Goal: Task Accomplishment & Management: Use online tool/utility

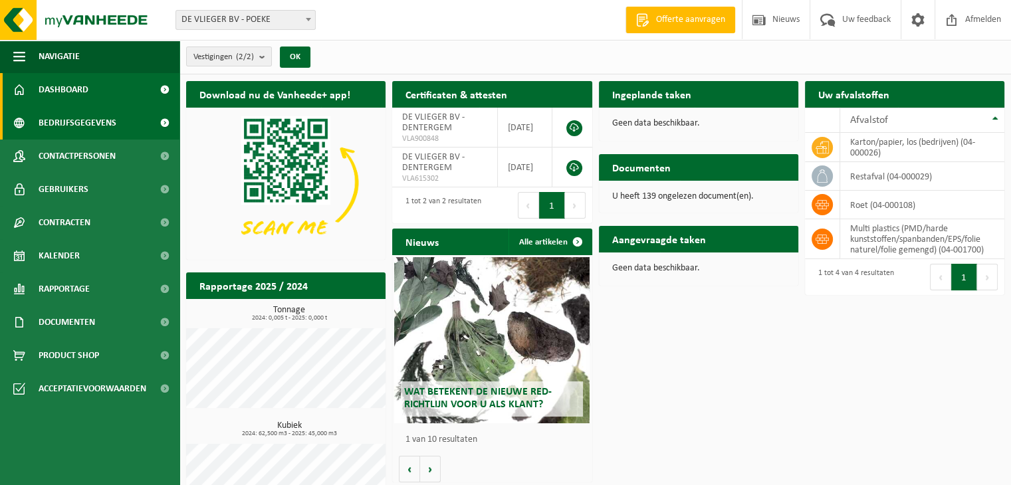
click at [63, 124] on span "Bedrijfsgegevens" at bounding box center [78, 122] width 78 height 33
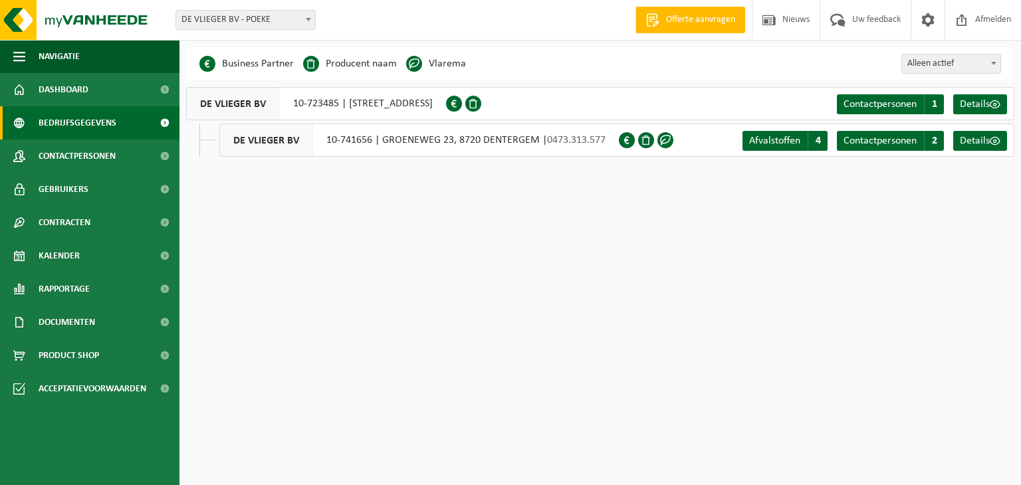
click at [261, 143] on span "DE VLIEGER BV" at bounding box center [266, 140] width 93 height 32
click at [263, 140] on span "DE VLIEGER BV" at bounding box center [266, 140] width 93 height 32
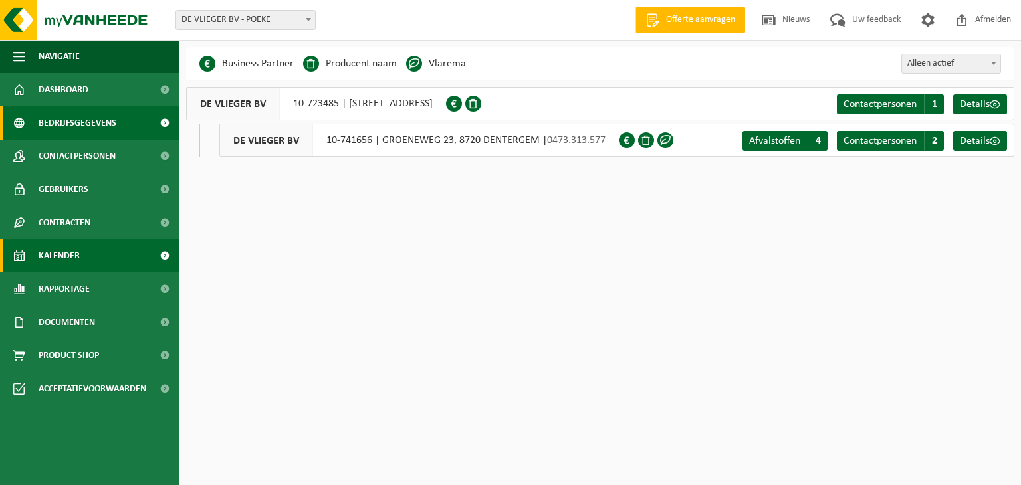
click at [79, 253] on span "Kalender" at bounding box center [59, 255] width 41 height 33
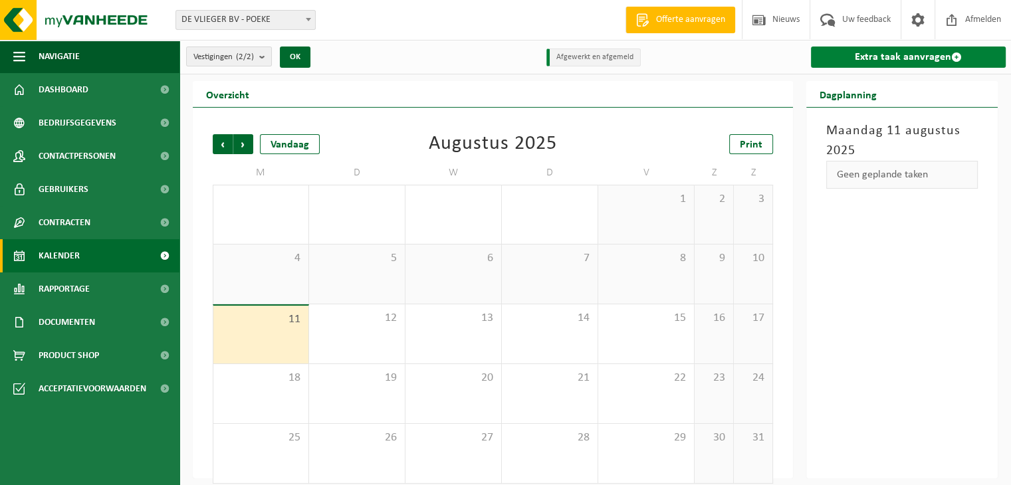
click at [893, 59] on link "Extra taak aanvragen" at bounding box center [908, 57] width 195 height 21
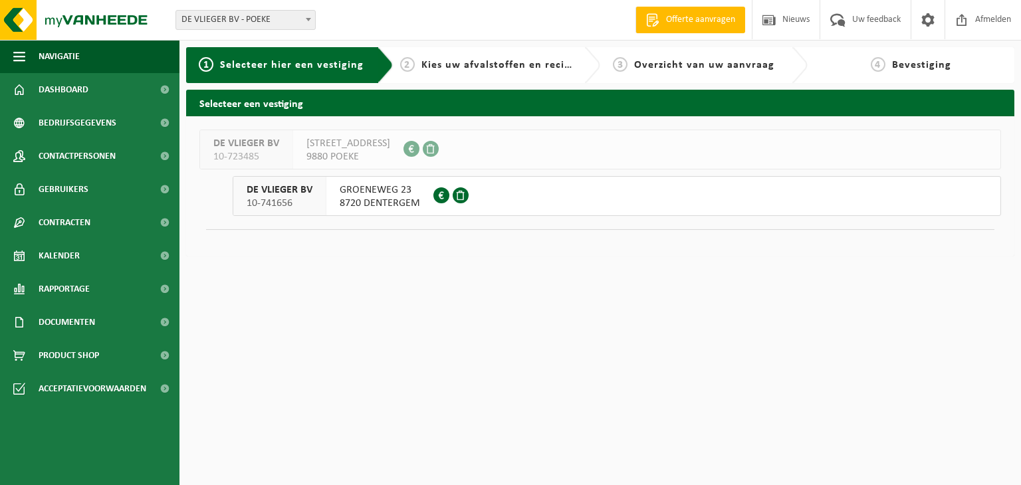
click at [282, 203] on span "10-741656" at bounding box center [280, 203] width 66 height 13
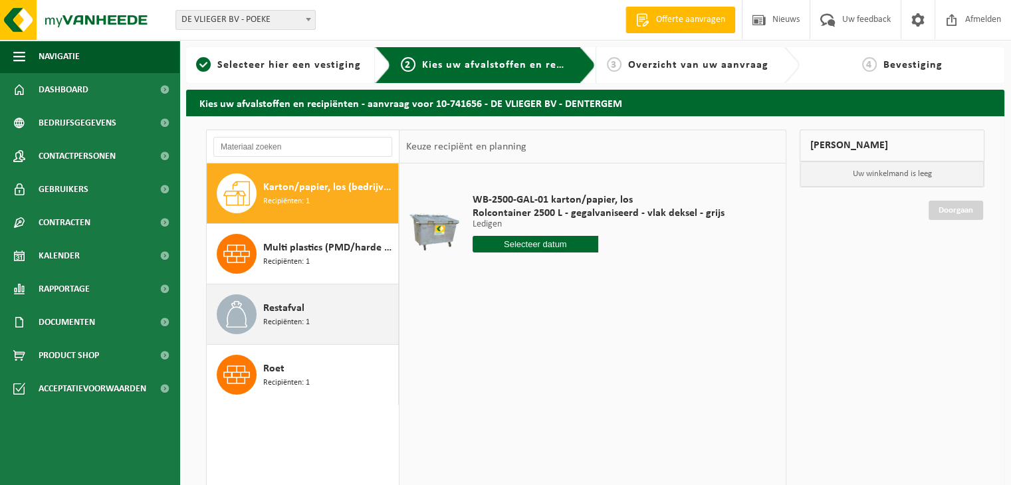
click at [288, 324] on span "Recipiënten: 1" at bounding box center [286, 322] width 47 height 13
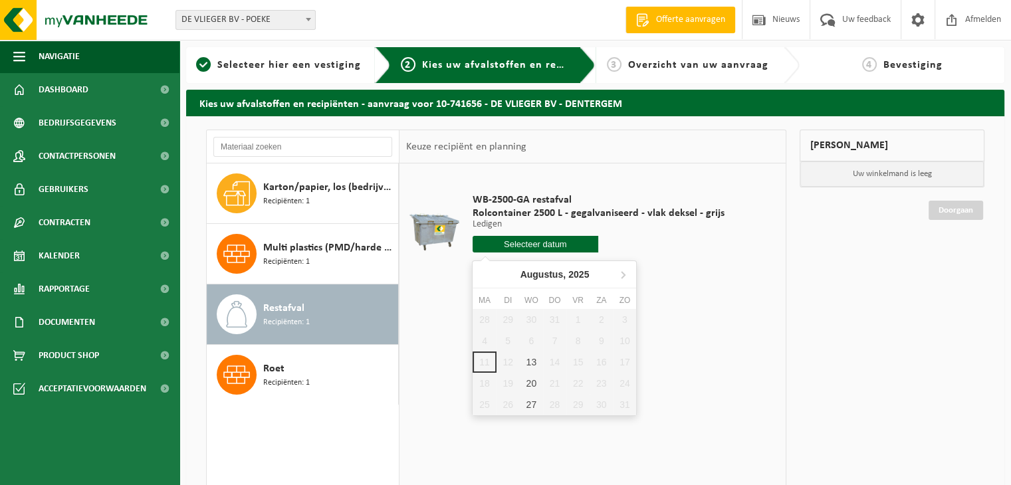
click at [558, 243] on input "text" at bounding box center [536, 244] width 126 height 17
click at [533, 363] on div "13" at bounding box center [531, 362] width 23 height 21
type input "Van 2025-08-13"
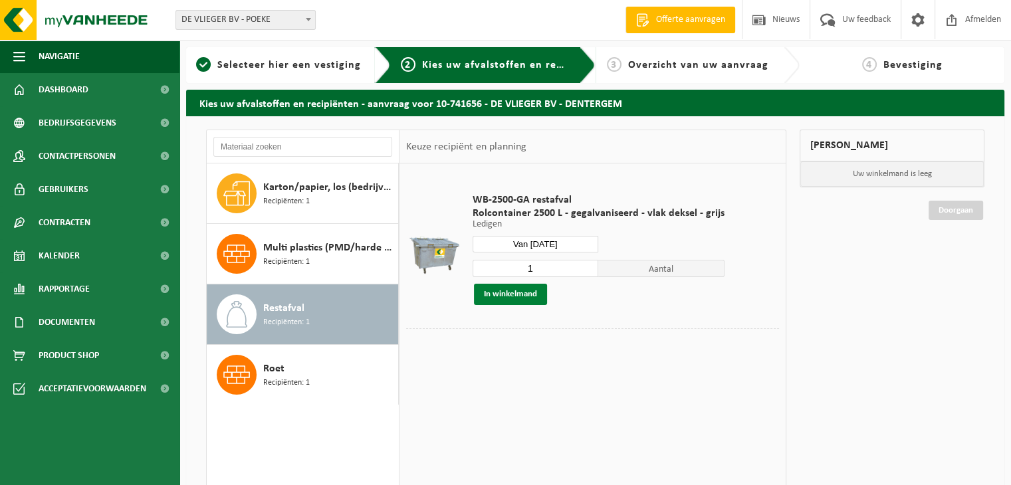
click at [516, 289] on button "In winkelmand" at bounding box center [510, 294] width 73 height 21
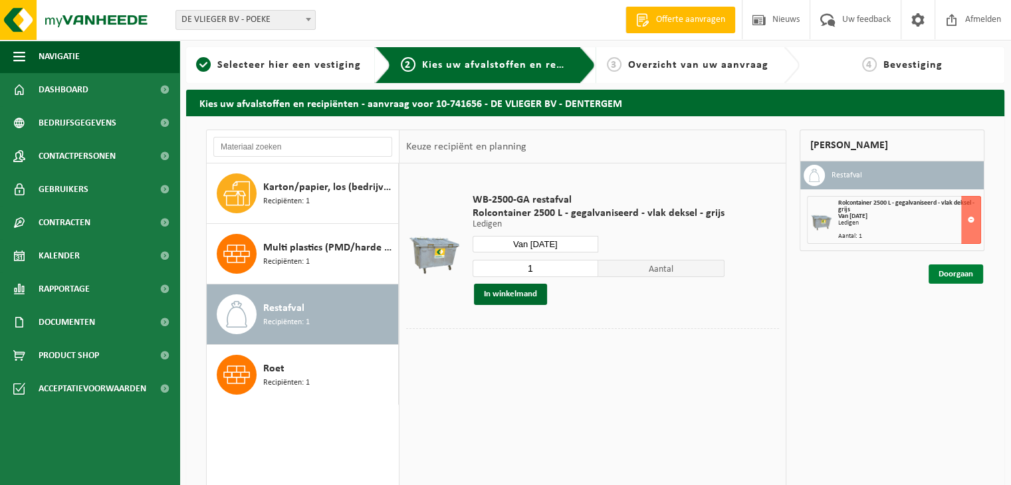
click at [962, 269] on link "Doorgaan" at bounding box center [956, 274] width 55 height 19
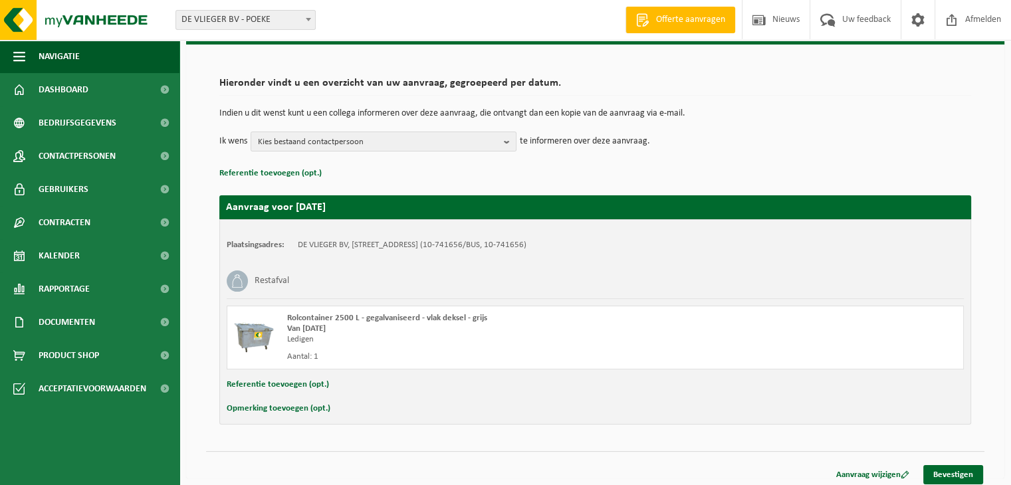
scroll to position [77, 0]
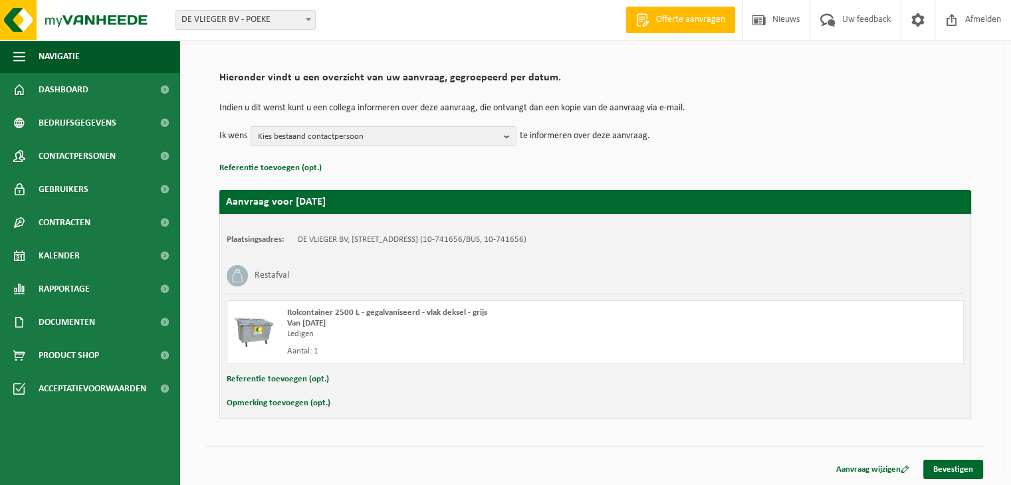
click at [947, 478] on div "Aanvraag wijzigen Bevestigen" at bounding box center [905, 469] width 160 height 19
click at [945, 469] on link "Bevestigen" at bounding box center [953, 469] width 60 height 19
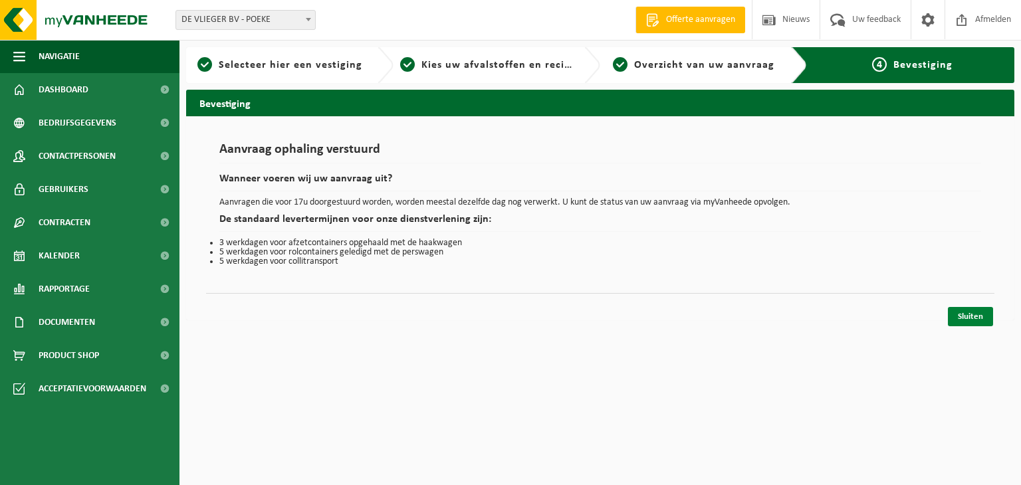
click at [970, 316] on link "Sluiten" at bounding box center [970, 316] width 45 height 19
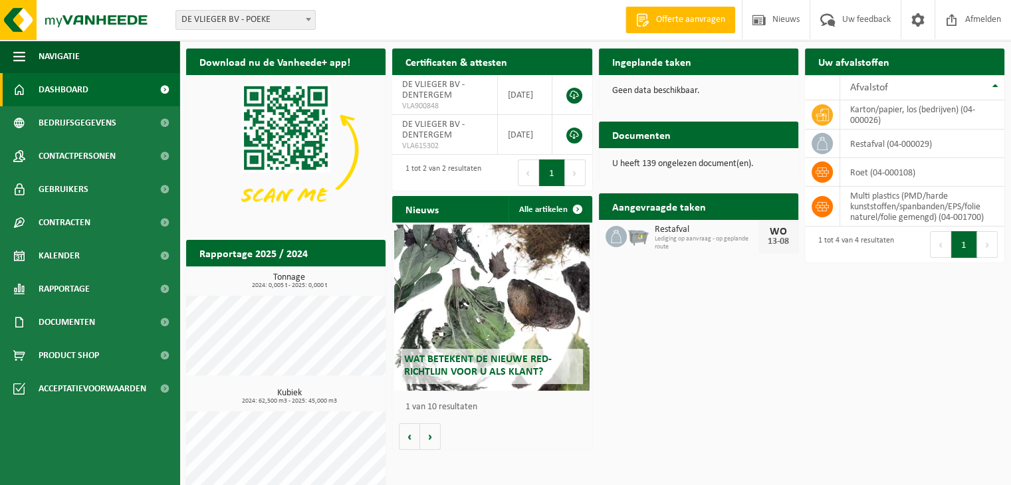
scroll to position [51, 0]
